Goal: Task Accomplishment & Management: Use online tool/utility

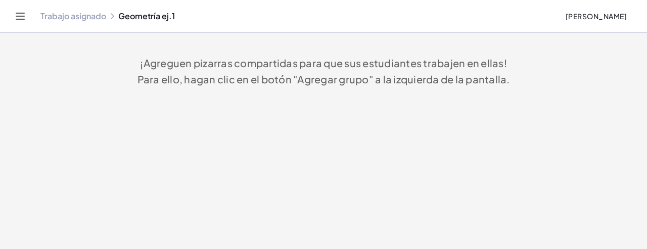
click at [95, 15] on font "Trabajo asignado" at bounding box center [73, 16] width 66 height 11
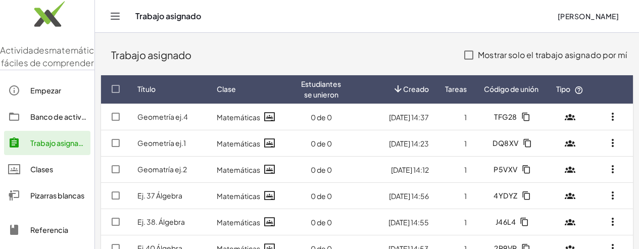
click at [44, 200] on font "Pizarras blancas" at bounding box center [57, 195] width 54 height 9
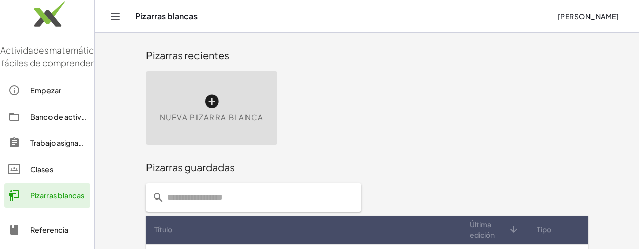
click at [204, 101] on icon at bounding box center [212, 102] width 16 height 16
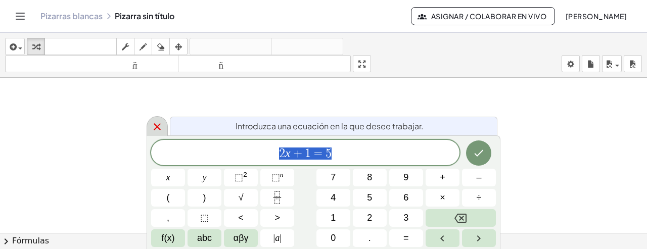
click at [156, 129] on icon at bounding box center [157, 127] width 12 height 12
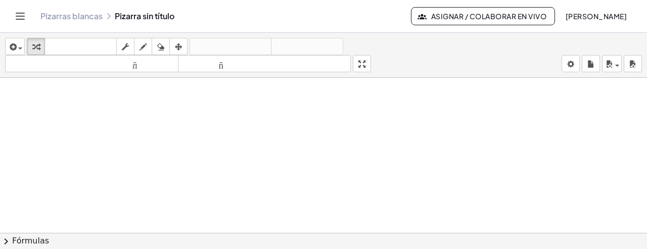
click at [344, 85] on div "insertar Seleccione uno: Expresión matemática Función Texto Vídeo de YouTube Gr…" at bounding box center [323, 141] width 647 height 216
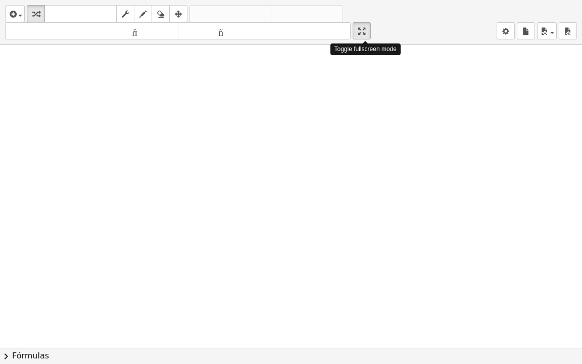
drag, startPoint x: 365, startPoint y: 30, endPoint x: 374, endPoint y: 21, distance: 12.9
click at [374, 21] on div "insertar Seleccione uno: Expresión matemática Función Texto Vídeo de YouTube Gr…" at bounding box center [291, 22] width 582 height 45
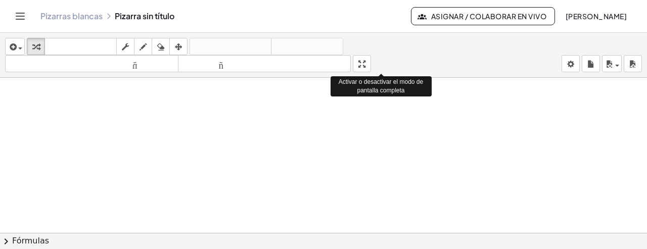
drag, startPoint x: 366, startPoint y: 66, endPoint x: 354, endPoint y: 96, distance: 32.4
click at [354, 78] on div "insertar Seleccione uno: Expresión matemática Función Texto Vídeo de YouTube Gr…" at bounding box center [323, 55] width 647 height 45
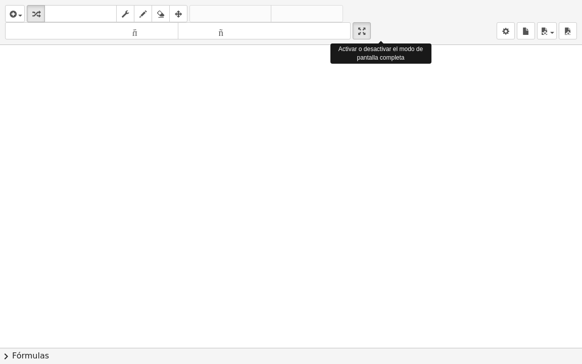
drag, startPoint x: 361, startPoint y: 23, endPoint x: 371, endPoint y: 16, distance: 12.8
click at [371, 16] on div "insertar Seleccione uno: Expresión matemática Función Texto Vídeo de YouTube Gr…" at bounding box center [291, 22] width 582 height 45
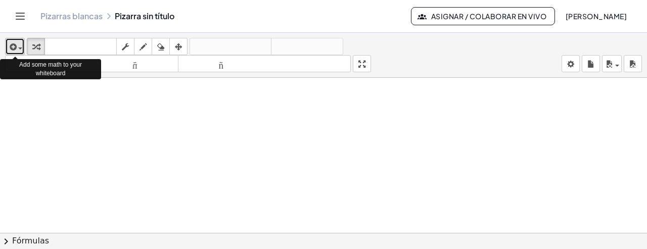
click at [14, 46] on icon "button" at bounding box center [12, 47] width 9 height 12
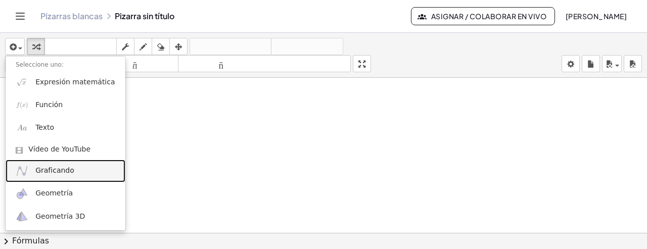
click at [60, 174] on font "Graficando" at bounding box center [54, 170] width 39 height 8
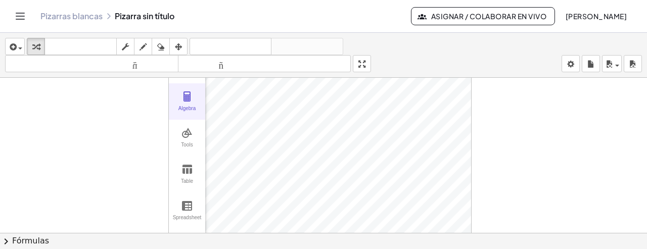
click at [182, 98] on img "Graphing Calculator" at bounding box center [187, 96] width 12 height 12
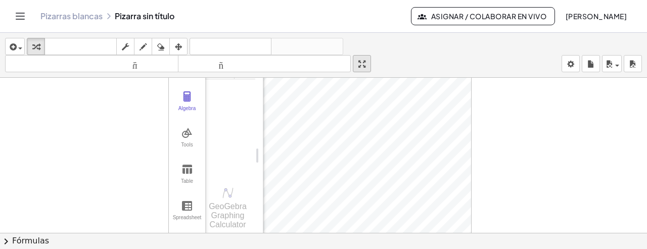
click at [349, 99] on div "insertar Seleccione uno: Expresión matemática Función Texto Vídeo de YouTube Gr…" at bounding box center [323, 141] width 647 height 216
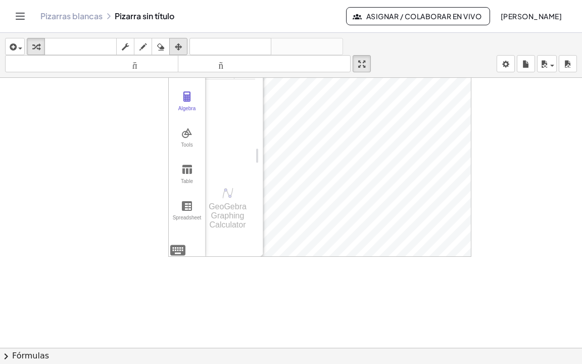
click at [177, 41] on icon "button" at bounding box center [178, 47] width 7 height 12
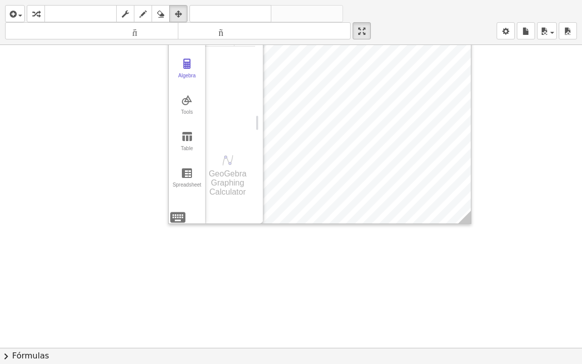
drag, startPoint x: 243, startPoint y: 200, endPoint x: 253, endPoint y: 301, distance: 101.6
click at [253, 249] on div "Algebra Tools Table Spreadsheet Input… GeoGebra Graphing Calculator Basic Tools…" at bounding box center [291, 347] width 582 height 605
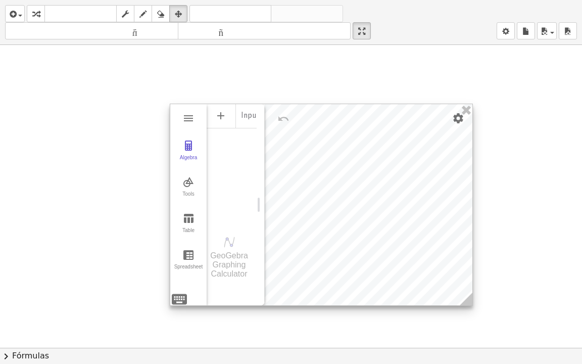
drag, startPoint x: 448, startPoint y: 167, endPoint x: 450, endPoint y: 249, distance: 81.9
click at [450, 249] on div at bounding box center [321, 204] width 302 height 201
click at [269, 119] on li "Expression" at bounding box center [265, 119] width 96 height 16
click at [254, 116] on li "Expression" at bounding box center [265, 119] width 96 height 16
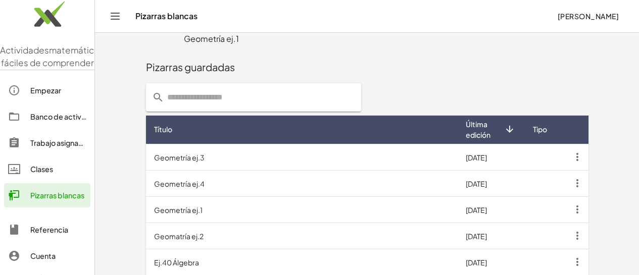
scroll to position [219, 0]
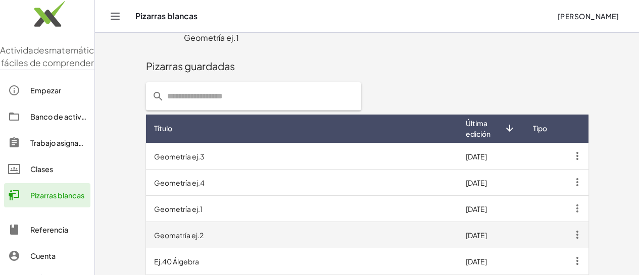
click at [156, 241] on td "Geomatría ej.2" at bounding box center [302, 235] width 312 height 26
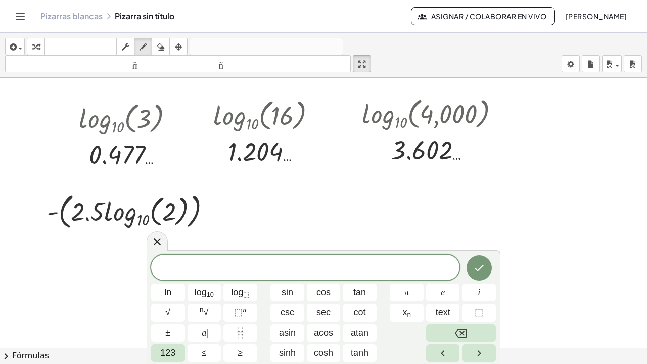
scroll to position [20, 0]
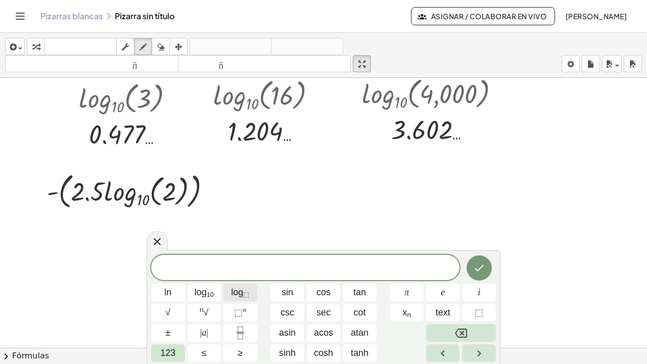
click at [236, 297] on span "log ⬚" at bounding box center [240, 293] width 18 height 14
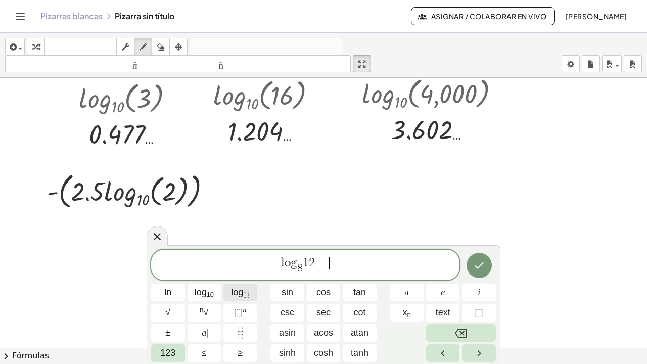
click at [236, 297] on span "log ⬚" at bounding box center [240, 293] width 18 height 14
click at [234, 292] on span "log ⬚" at bounding box center [240, 293] width 18 height 14
click at [473, 275] on button "Done" at bounding box center [479, 265] width 25 height 25
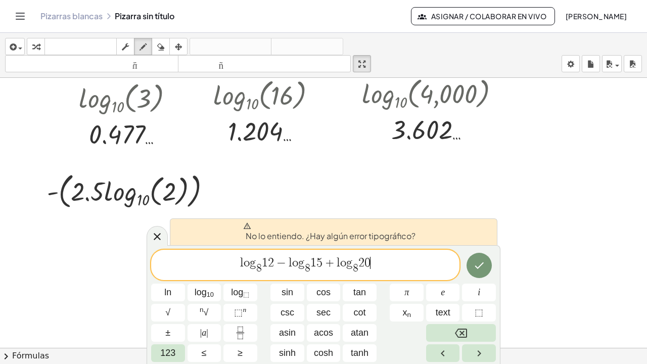
click at [395, 263] on span "l o g 8 ​ 1 2 − l o g 8 ​ 1 5 + l o g 8 ​ 2 0 ​" at bounding box center [305, 266] width 308 height 20
click at [477, 262] on icon "Hecho" at bounding box center [479, 265] width 12 height 12
click at [280, 263] on span "−" at bounding box center [281, 263] width 15 height 12
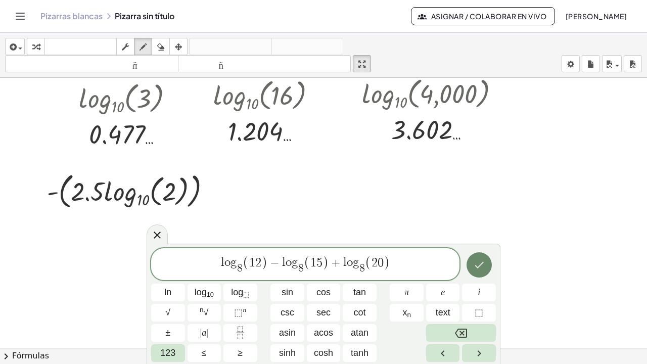
click at [477, 273] on button "Hecho" at bounding box center [479, 264] width 25 height 25
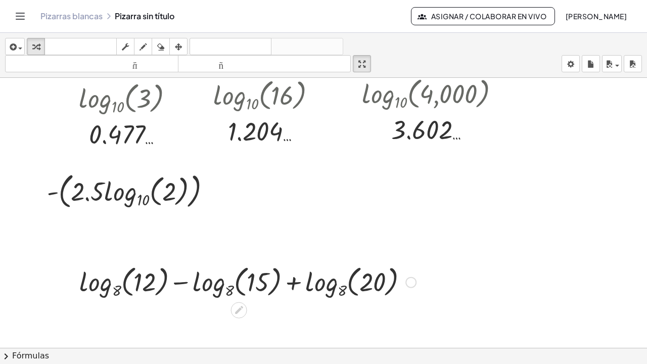
click at [125, 262] on div at bounding box center [247, 281] width 347 height 39
click at [123, 262] on div at bounding box center [247, 281] width 347 height 39
click at [138, 262] on div at bounding box center [247, 281] width 347 height 39
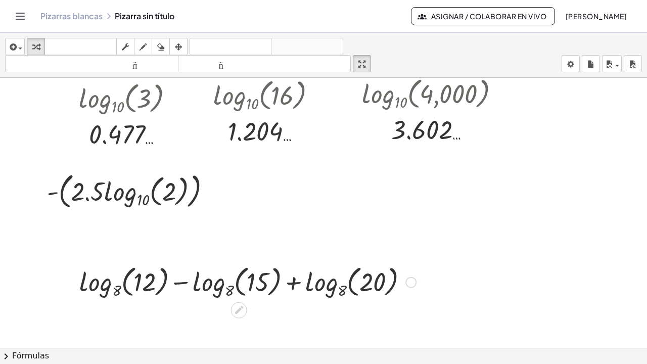
click at [117, 262] on div at bounding box center [247, 281] width 347 height 39
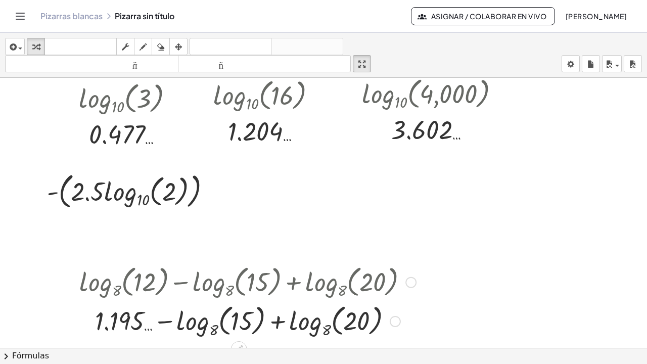
click at [212, 301] on div at bounding box center [247, 320] width 347 height 39
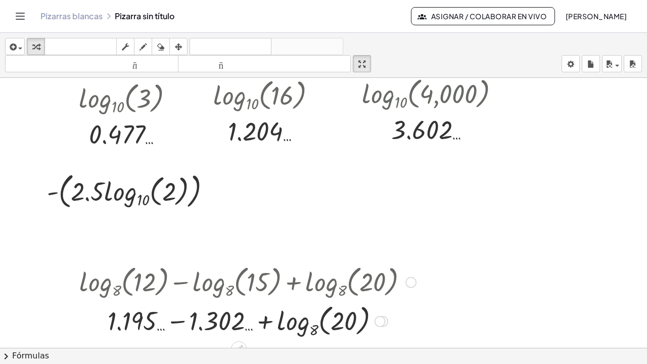
click at [308, 301] on div at bounding box center [247, 320] width 347 height 39
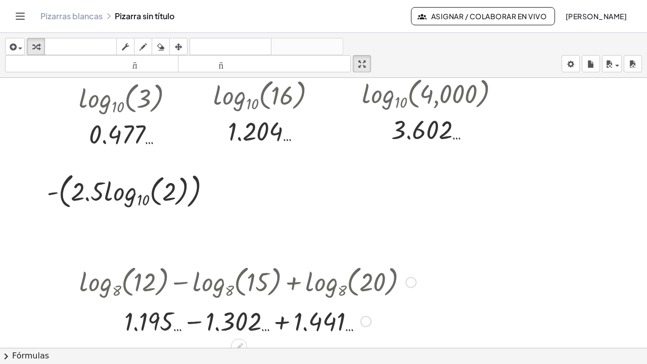
click at [284, 303] on div at bounding box center [247, 320] width 347 height 34
click at [236, 338] on div at bounding box center [247, 355] width 347 height 34
click at [236, 338] on div at bounding box center [247, 354] width 347 height 33
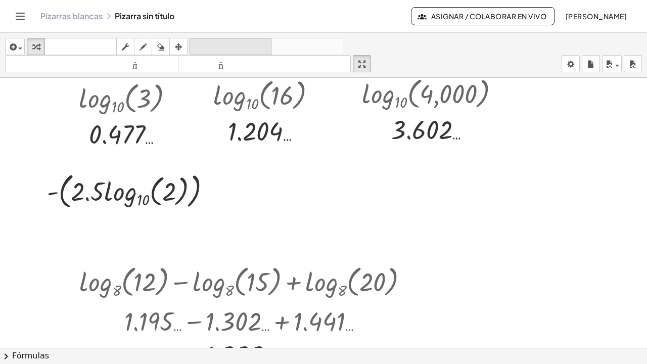
click at [198, 42] on font "deshacer" at bounding box center [230, 47] width 77 height 10
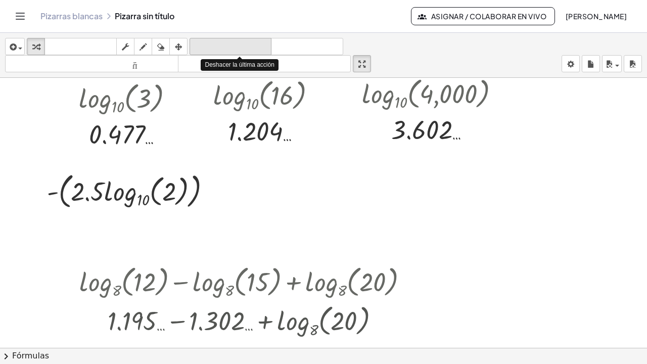
click at [198, 42] on font "deshacer" at bounding box center [230, 47] width 77 height 10
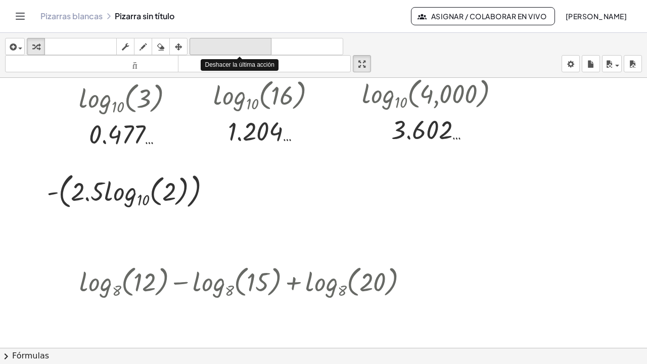
click at [198, 42] on font "deshacer" at bounding box center [230, 47] width 77 height 10
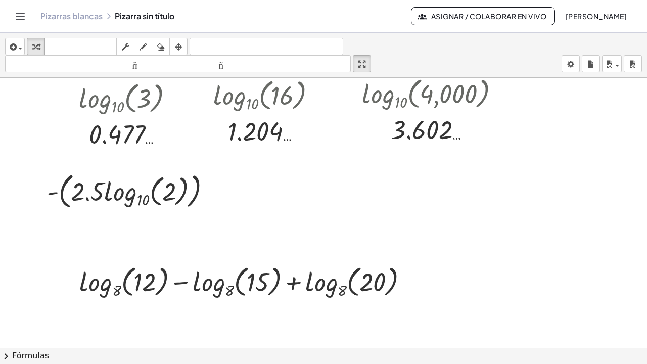
click at [365, 0] on html "Actividades matemáticas fáciles de comprender Empezar Banco de actividades Trab…" at bounding box center [323, 182] width 647 height 364
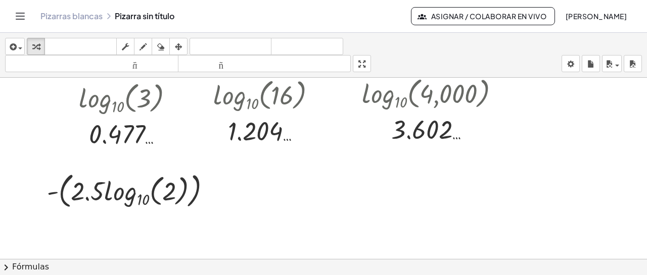
click at [356, 158] on div at bounding box center [323, 246] width 647 height 377
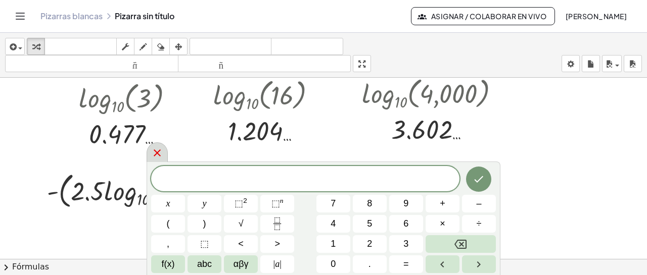
click at [156, 158] on icon at bounding box center [157, 153] width 12 height 12
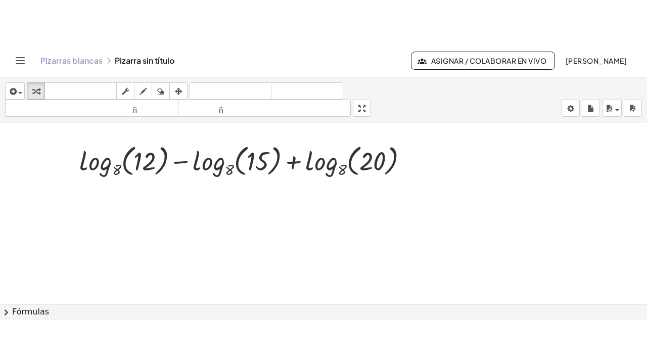
scroll to position [185, 0]
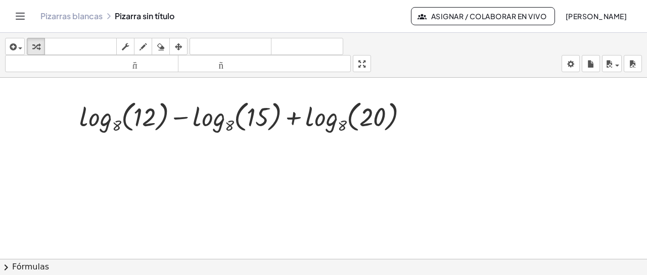
drag, startPoint x: 364, startPoint y: 65, endPoint x: 364, endPoint y: 129, distance: 64.2
click at [364, 129] on div "insertar Seleccione uno: Expresión matemática Función Texto Vídeo de YouTube Gr…" at bounding box center [323, 154] width 647 height 243
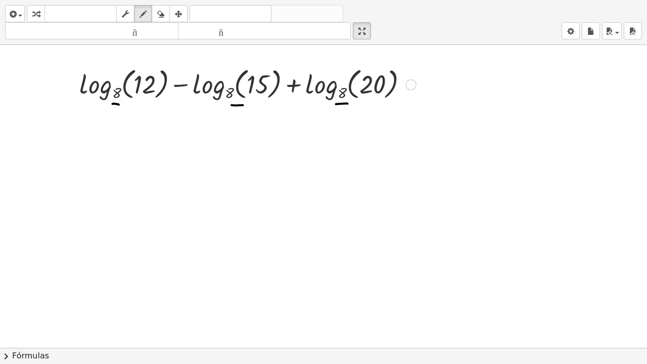
drag, startPoint x: 366, startPoint y: 31, endPoint x: 366, endPoint y: -33, distance: 64.2
click at [366, 0] on html "Actividades matemáticas fáciles de comprender Empezar Banco de actividades Trab…" at bounding box center [323, 182] width 647 height 364
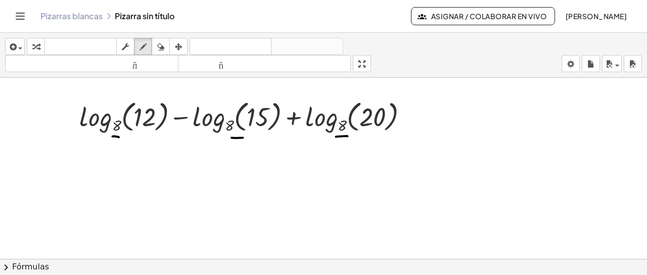
click at [444, 135] on div at bounding box center [323, 81] width 647 height 377
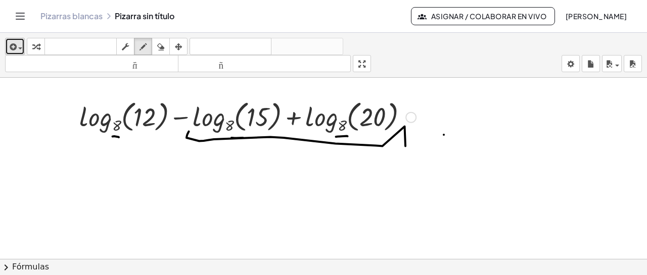
click at [18, 43] on div "button" at bounding box center [15, 46] width 15 height 12
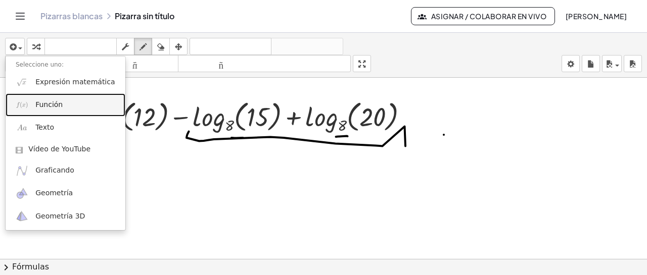
click at [63, 108] on link "Función" at bounding box center [66, 105] width 120 height 23
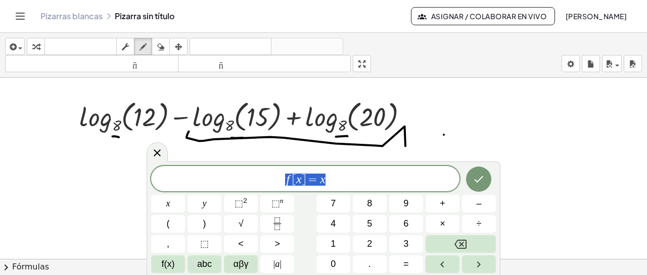
drag, startPoint x: 343, startPoint y: 181, endPoint x: 267, endPoint y: 180, distance: 75.3
click at [267, 180] on span "f [ x ] = x" at bounding box center [305, 180] width 308 height 14
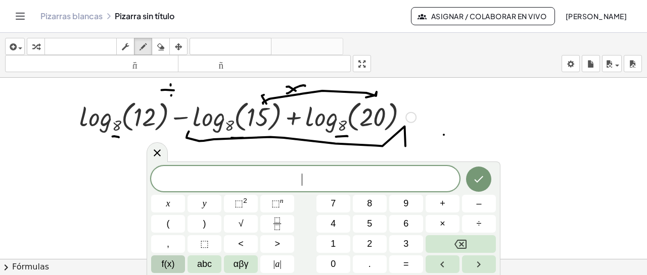
click at [173, 263] on span "f(x)" at bounding box center [168, 265] width 13 height 14
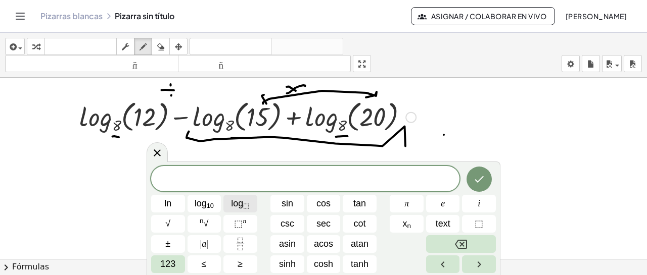
click at [241, 204] on span "log ⬚" at bounding box center [240, 204] width 18 height 14
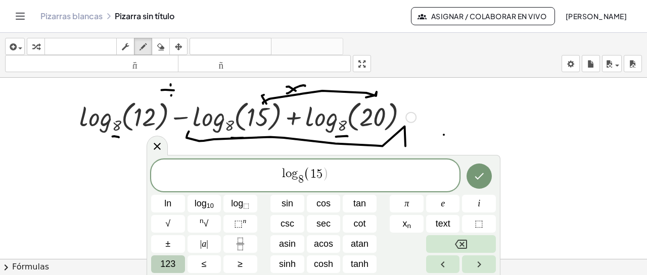
click at [167, 271] on button "123" at bounding box center [168, 265] width 34 height 18
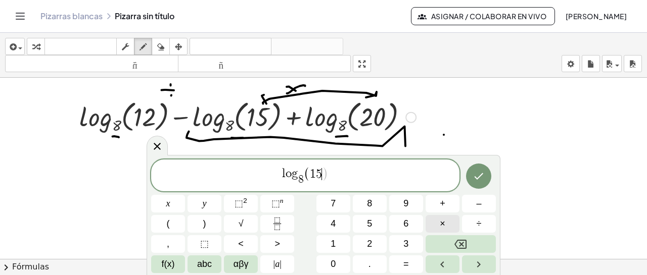
click at [450, 224] on button "×" at bounding box center [443, 224] width 34 height 18
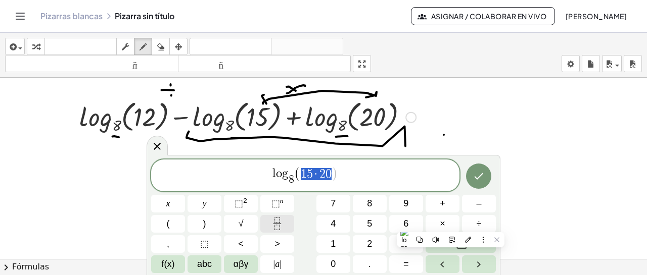
click at [281, 219] on icon "Fraction" at bounding box center [277, 224] width 13 height 13
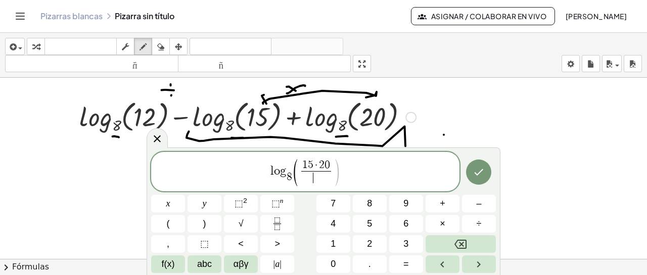
click at [312, 165] on span "1 5 · 2 0" at bounding box center [316, 165] width 30 height 11
click at [312, 165] on span "1 5 ​ · 2 0" at bounding box center [316, 165] width 30 height 11
click at [321, 174] on span at bounding box center [316, 178] width 30 height 14
click at [353, 172] on span "l o g 8 ​ ( 1 2 · 2 0 1 5 ​ ​ )" at bounding box center [305, 172] width 308 height 29
click at [473, 167] on icon "Done" at bounding box center [479, 172] width 12 height 12
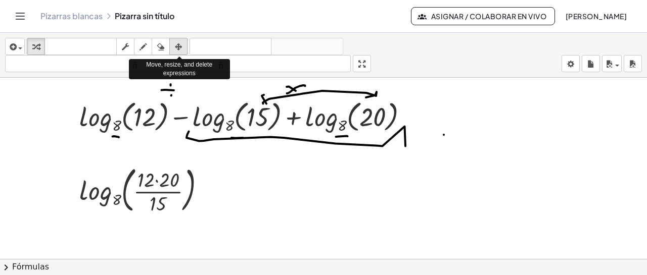
click at [178, 51] on icon "button" at bounding box center [178, 47] width 7 height 12
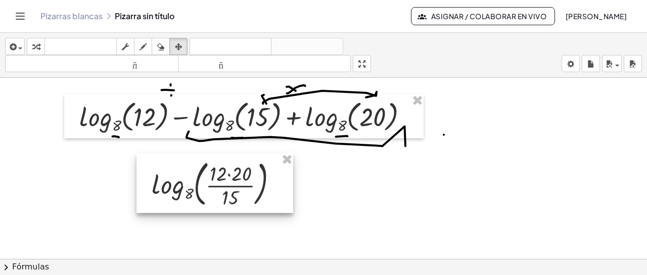
drag, startPoint x: 127, startPoint y: 184, endPoint x: 200, endPoint y: 178, distance: 73.0
click at [200, 178] on div at bounding box center [214, 184] width 157 height 60
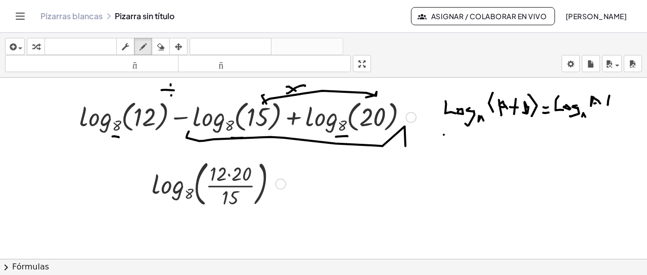
drag, startPoint x: 365, startPoint y: 61, endPoint x: 365, endPoint y: 125, distance: 64.2
click at [365, 125] on div "insertar Seleccione uno: Expresión matemática Función Texto Vídeo de YouTube Gr…" at bounding box center [323, 154] width 647 height 243
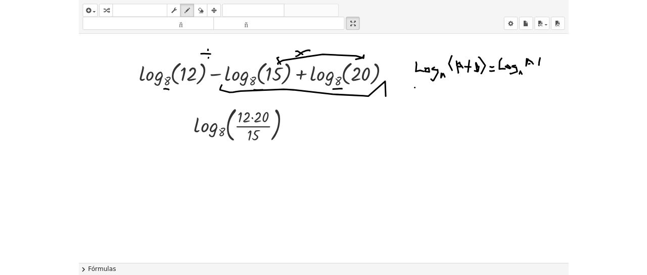
scroll to position [172, 0]
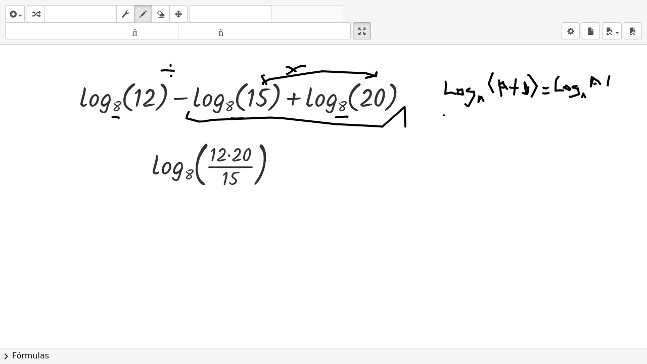
drag, startPoint x: 363, startPoint y: 35, endPoint x: 363, endPoint y: -29, distance: 64.2
click at [363, 0] on html "Actividades matemáticas fáciles de comprender Empezar Banco de actividades Trab…" at bounding box center [323, 182] width 647 height 364
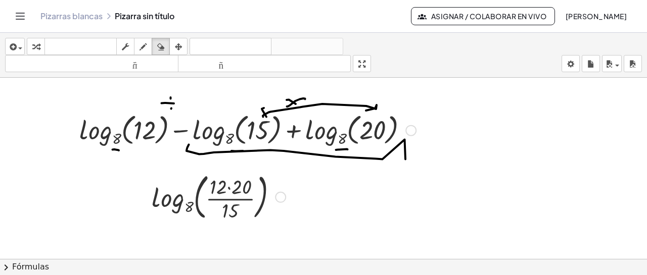
click at [230, 188] on div at bounding box center [323, 94] width 647 height 377
click at [36, 44] on icon "button" at bounding box center [35, 47] width 7 height 12
click at [228, 186] on div at bounding box center [219, 196] width 144 height 55
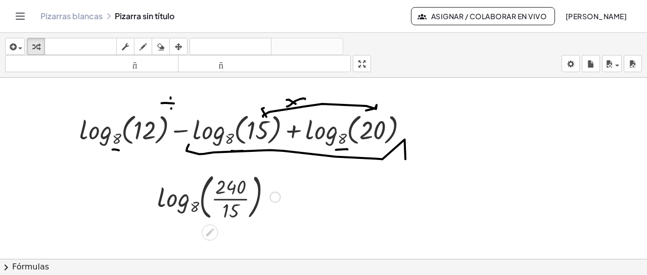
click at [229, 200] on div at bounding box center [218, 196] width 133 height 55
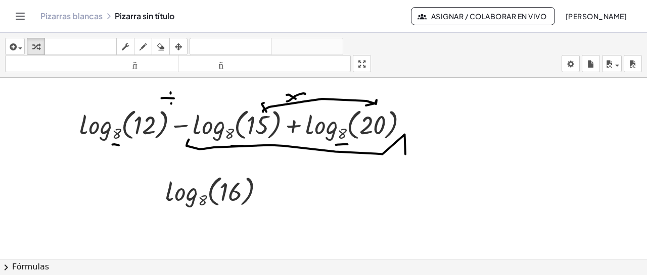
scroll to position [181, 0]
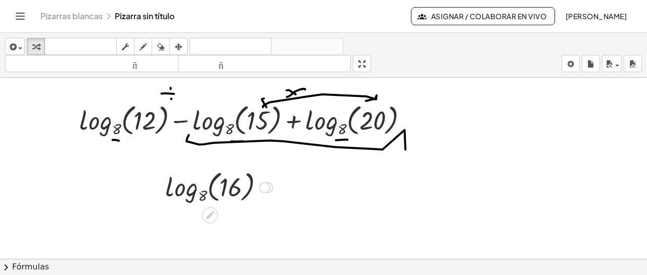
click at [210, 189] on div at bounding box center [218, 186] width 117 height 39
click at [193, 192] on div at bounding box center [218, 186] width 117 height 39
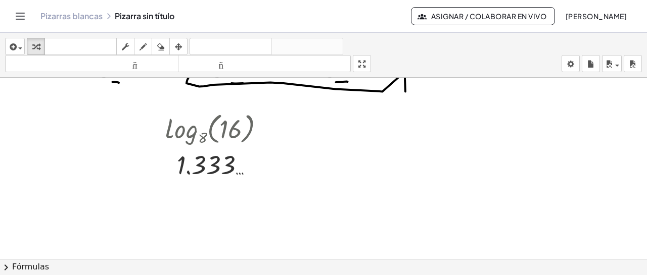
scroll to position [238, 0]
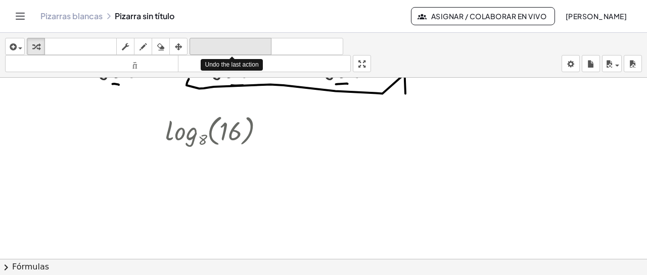
click at [203, 48] on font "deshacer" at bounding box center [230, 47] width 77 height 10
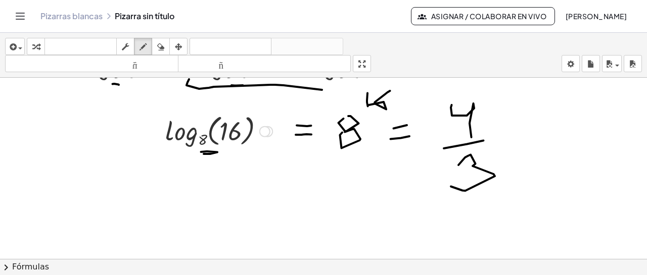
click at [356, 170] on div at bounding box center [323, 112] width 647 height 544
click at [166, 48] on div "button" at bounding box center [160, 46] width 13 height 12
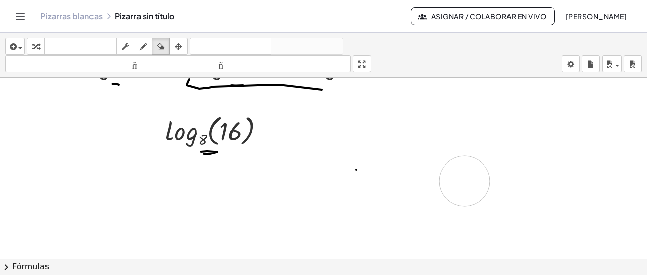
drag, startPoint x: 572, startPoint y: 146, endPoint x: 459, endPoint y: 181, distance: 118.1
click at [459, 181] on div at bounding box center [323, 112] width 647 height 544
drag, startPoint x: 222, startPoint y: 149, endPoint x: 204, endPoint y: 153, distance: 18.5
click at [204, 153] on div at bounding box center [323, 112] width 647 height 544
click at [151, 48] on button "dibujar" at bounding box center [143, 46] width 18 height 17
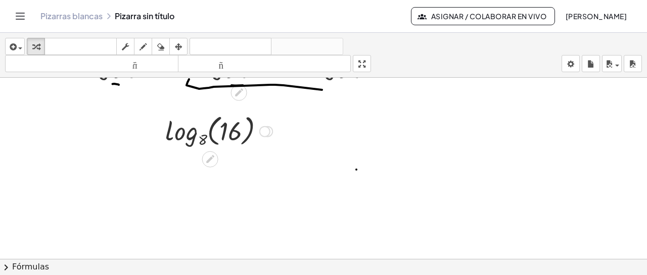
click at [212, 132] on div at bounding box center [218, 130] width 117 height 39
click at [188, 136] on div at bounding box center [218, 130] width 117 height 39
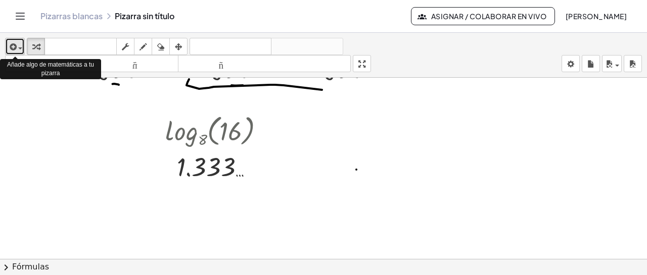
click at [23, 48] on button "insertar" at bounding box center [15, 46] width 20 height 17
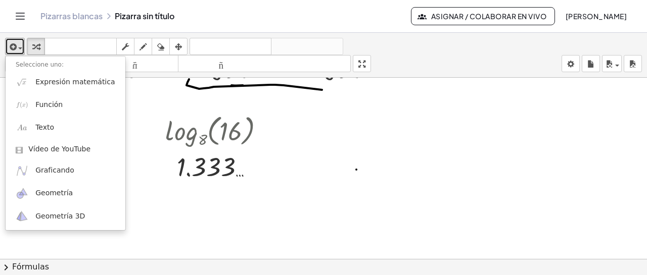
click at [123, 112] on div at bounding box center [323, 112] width 647 height 544
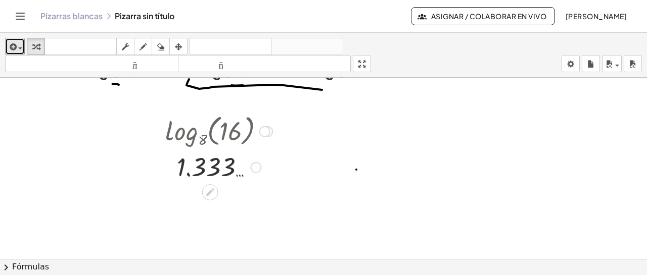
click at [272, 131] on div at bounding box center [267, 131] width 11 height 11
click at [270, 131] on div at bounding box center [267, 131] width 11 height 11
click at [264, 131] on div "Go back to this line Copy line as LaTeX Copy derivation as LaTeX" at bounding box center [264, 131] width 11 height 11
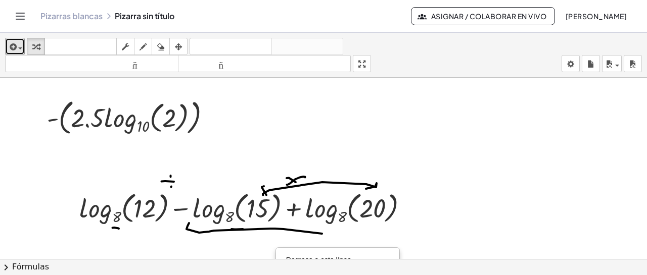
scroll to position [103, 0]
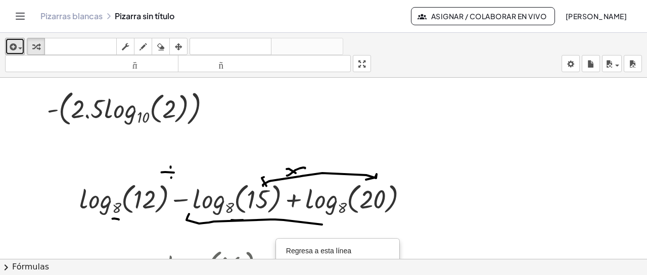
click at [391, 136] on div at bounding box center [323, 247] width 647 height 544
click at [362, 94] on div at bounding box center [323, 247] width 647 height 544
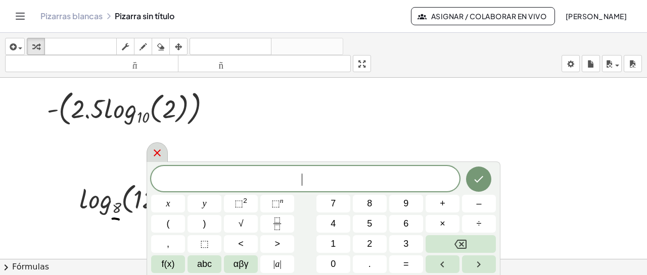
click at [161, 154] on icon at bounding box center [157, 153] width 12 height 12
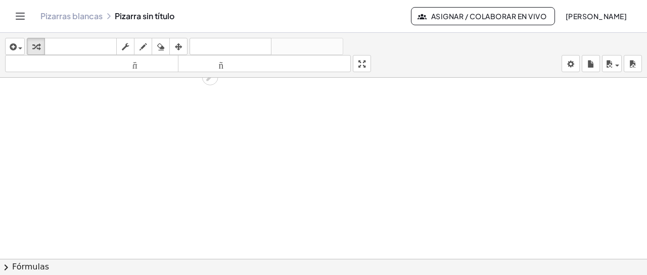
scroll to position [358, 0]
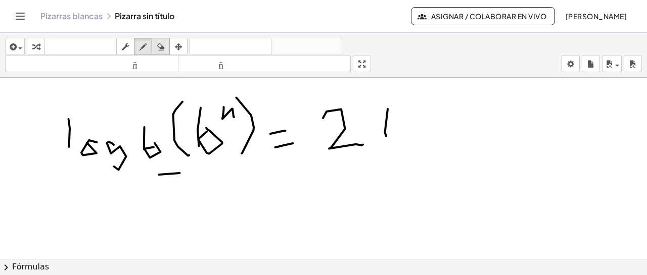
click at [163, 45] on icon "button" at bounding box center [160, 47] width 7 height 12
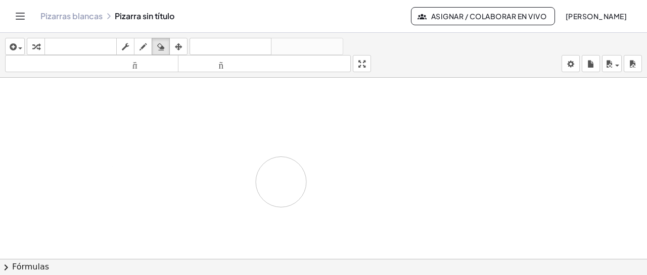
drag, startPoint x: 292, startPoint y: 120, endPoint x: 254, endPoint y: 190, distance: 78.9
click at [13, 47] on icon "button" at bounding box center [12, 47] width 9 height 12
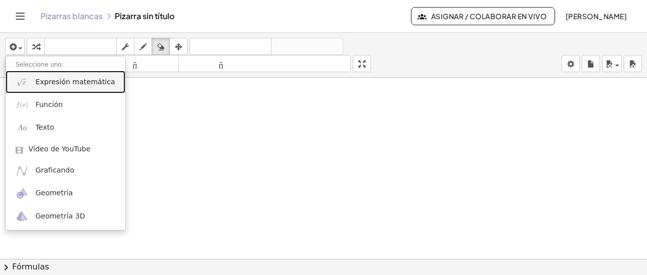
click at [94, 80] on font "Expresión matemática" at bounding box center [74, 82] width 79 height 8
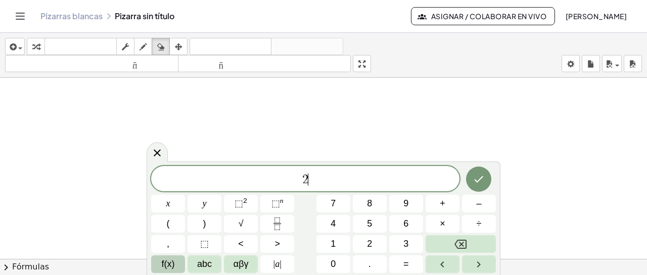
click at [170, 266] on span "f(x)" at bounding box center [168, 265] width 13 height 14
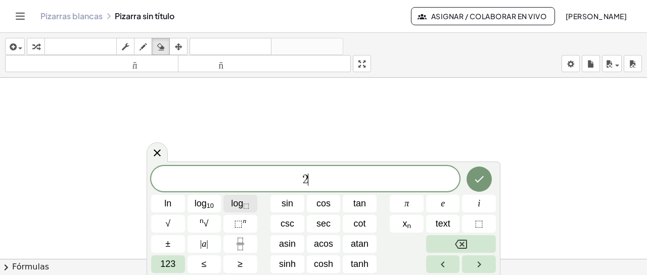
click at [246, 203] on sub "⬚" at bounding box center [246, 206] width 6 height 8
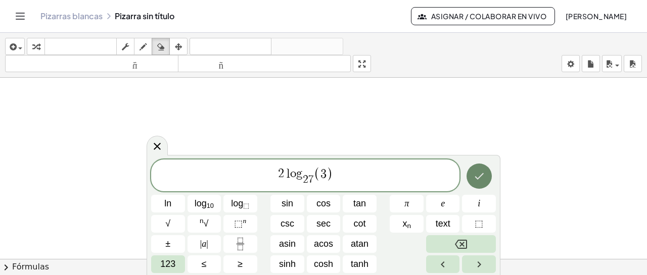
click at [477, 181] on icon "Done" at bounding box center [479, 176] width 12 height 12
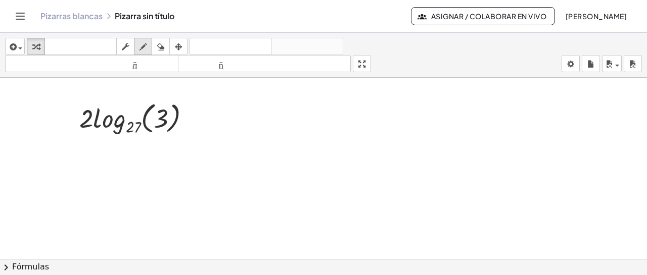
click at [145, 44] on icon "button" at bounding box center [142, 47] width 7 height 12
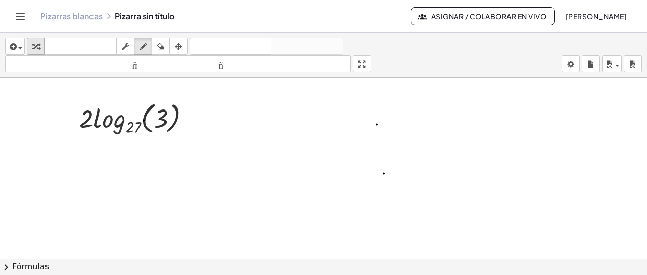
click at [32, 43] on icon "button" at bounding box center [35, 47] width 7 height 12
click at [145, 125] on div at bounding box center [138, 118] width 129 height 39
click at [119, 122] on div at bounding box center [138, 118] width 129 height 39
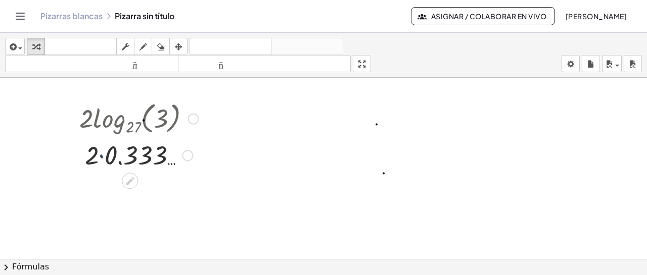
click at [100, 159] on div at bounding box center [138, 154] width 129 height 34
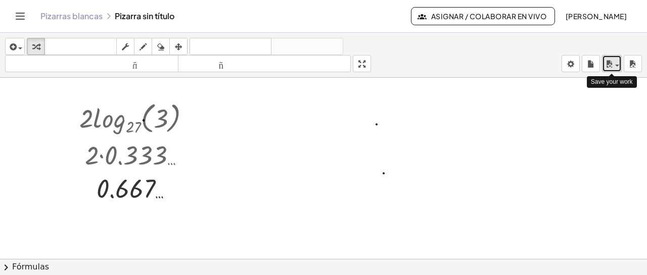
click at [608, 65] on icon "button" at bounding box center [608, 64] width 9 height 12
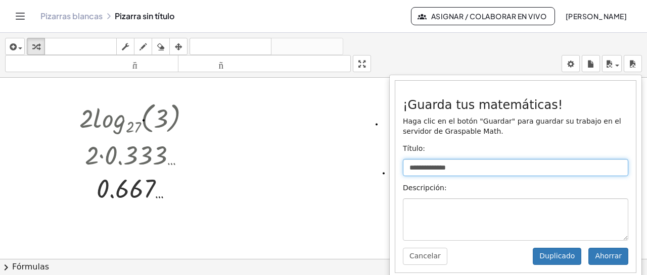
click at [461, 168] on input "**********" at bounding box center [515, 167] width 225 height 17
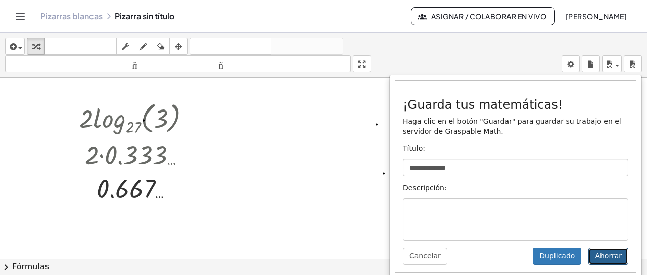
click at [595, 257] on font "Ahorrar" at bounding box center [608, 256] width 27 height 8
